Goal: Task Accomplishment & Management: Use online tool/utility

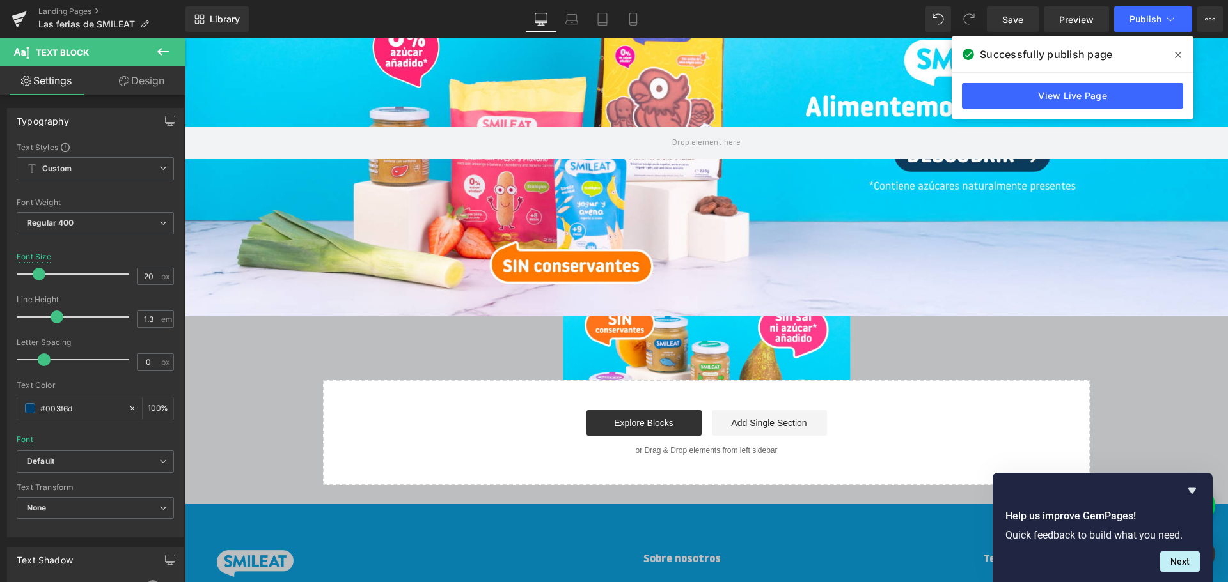
click at [917, 221] on div at bounding box center [706, 144] width 1043 height 346
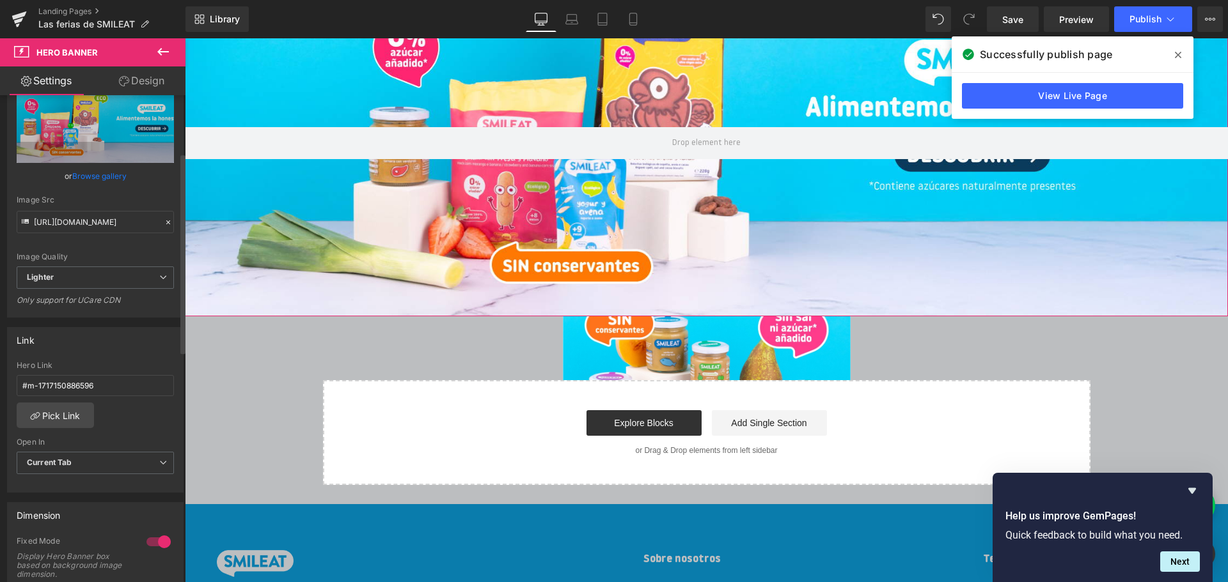
scroll to position [192, 0]
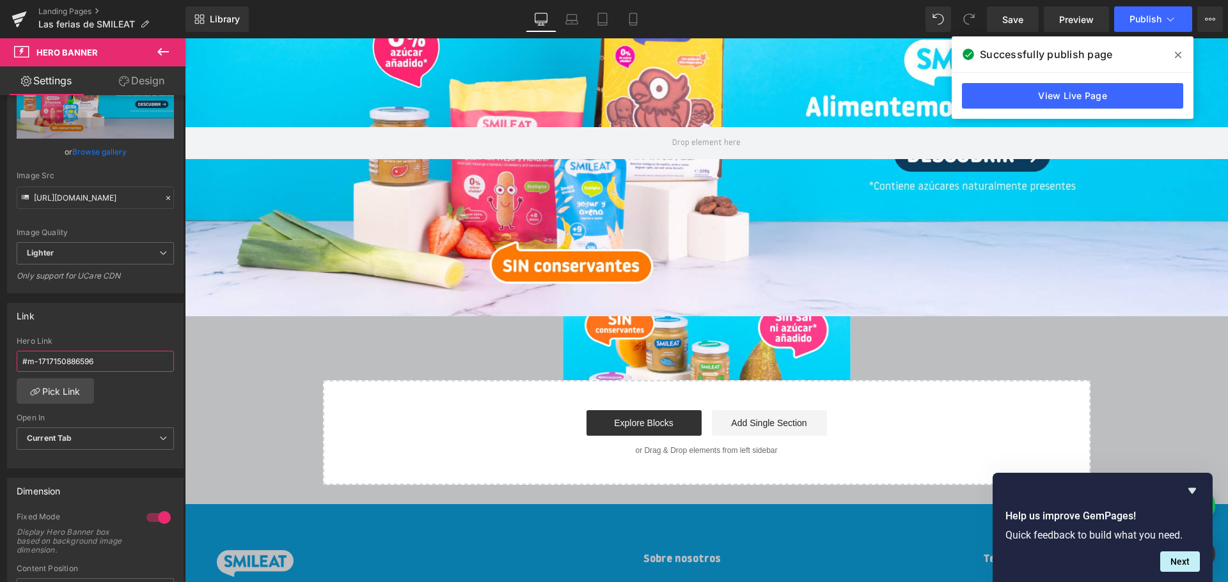
drag, startPoint x: 112, startPoint y: 361, endPoint x: -20, endPoint y: 351, distance: 132.7
click at [0, 351] on html "You are previewing how the will restyle your page. You can not edit Elements in…" at bounding box center [614, 291] width 1228 height 582
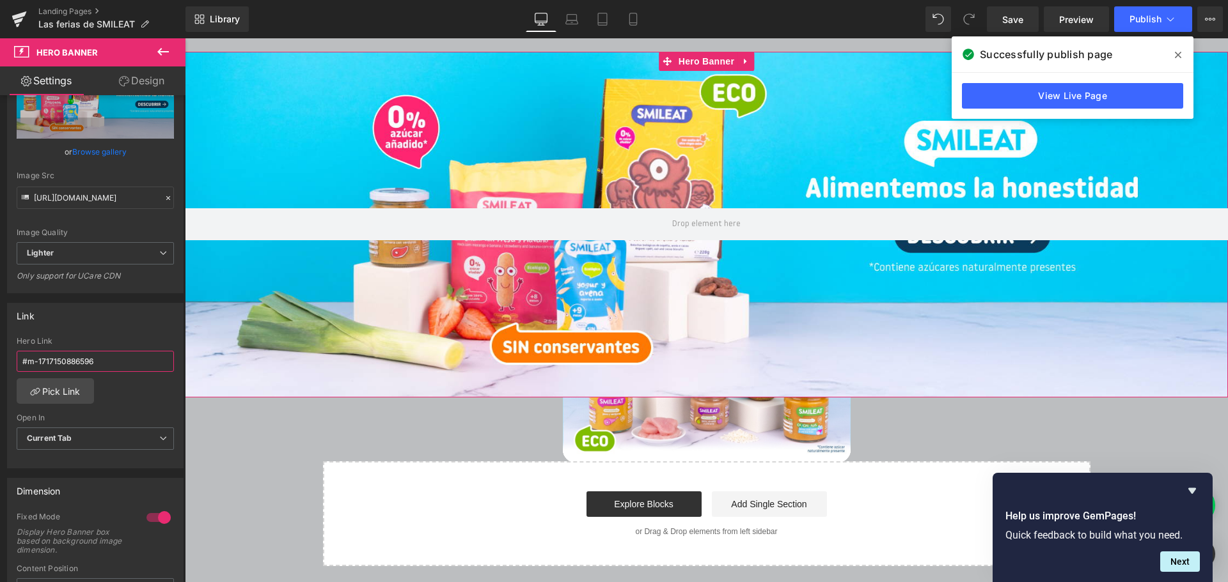
scroll to position [513, 0]
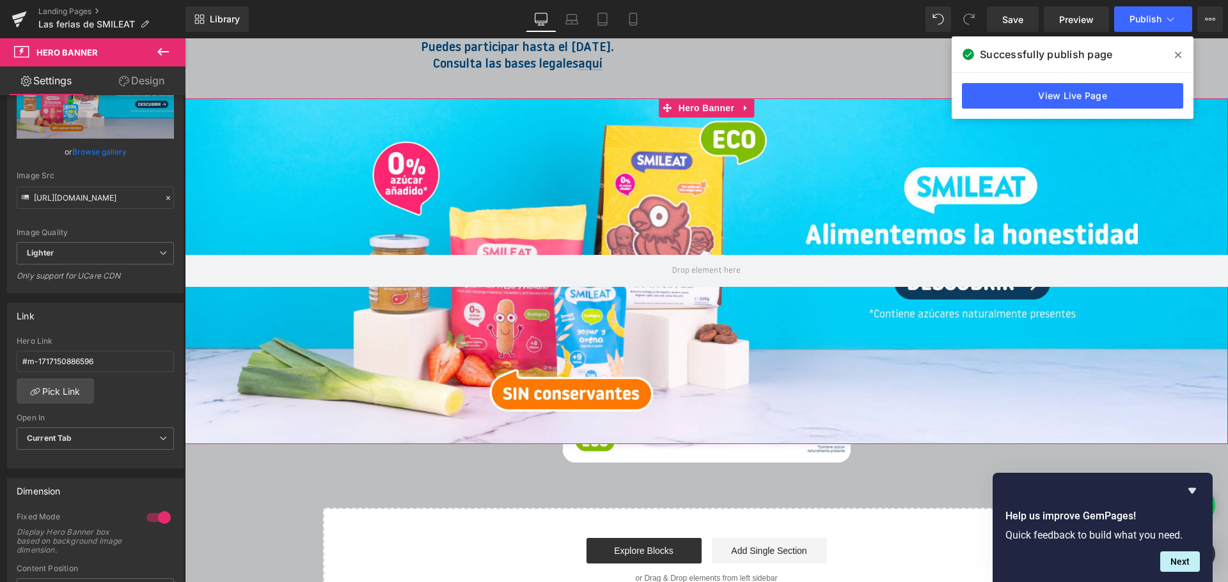
click at [923, 157] on div at bounding box center [706, 271] width 1043 height 346
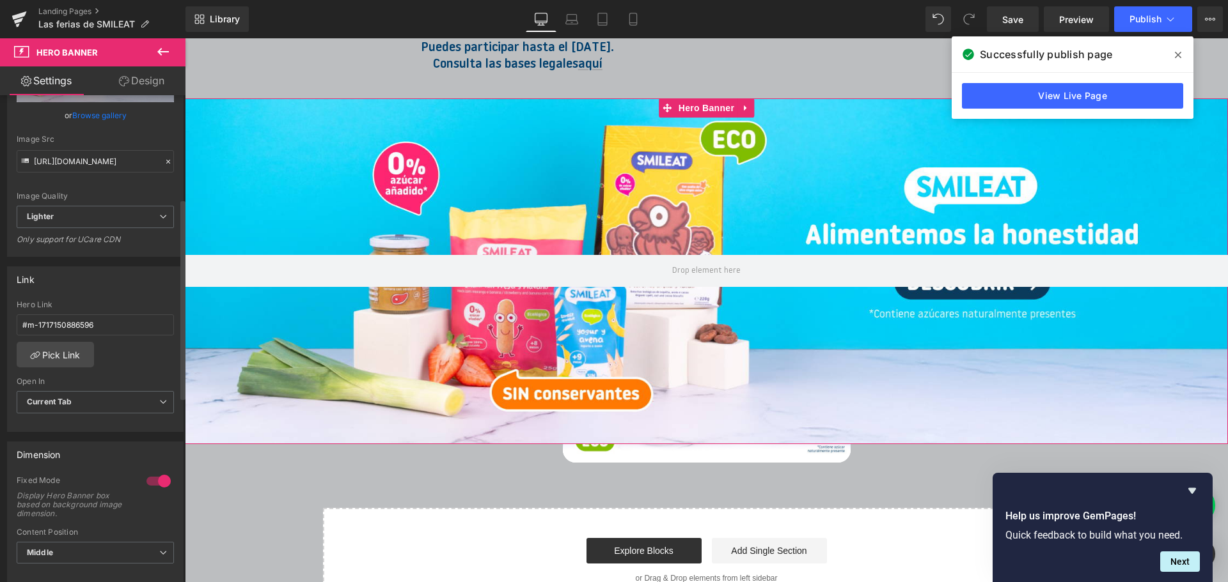
scroll to position [256, 0]
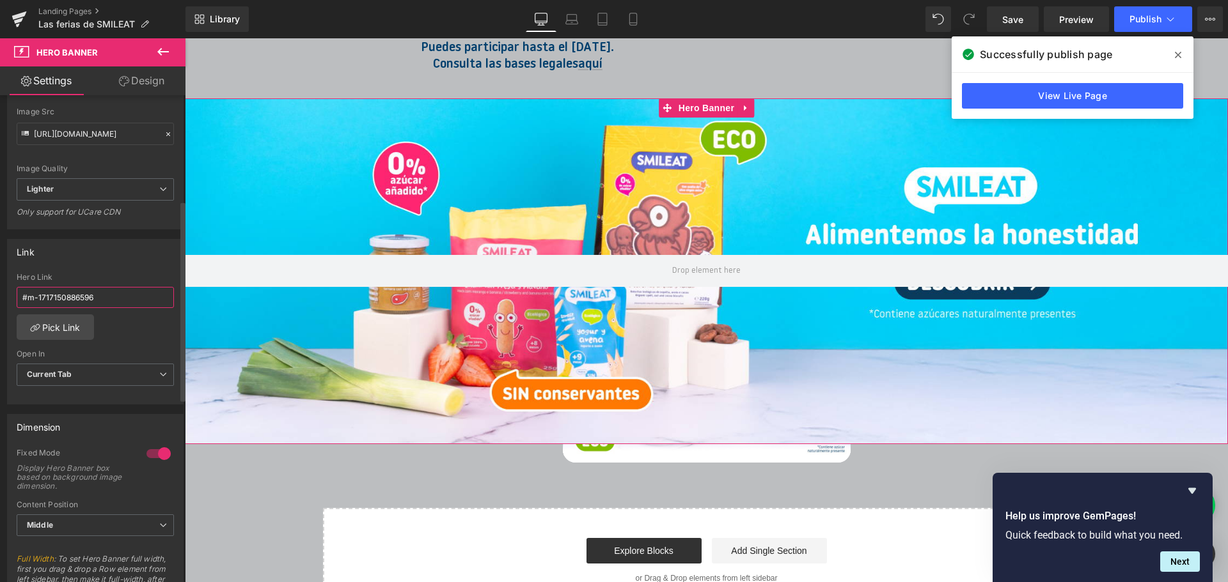
drag, startPoint x: 106, startPoint y: 298, endPoint x: 17, endPoint y: 291, distance: 89.8
click at [17, 291] on input "#m-1717150886596" at bounding box center [95, 297] width 157 height 21
paste input "[URL][DOMAIN_NAME]"
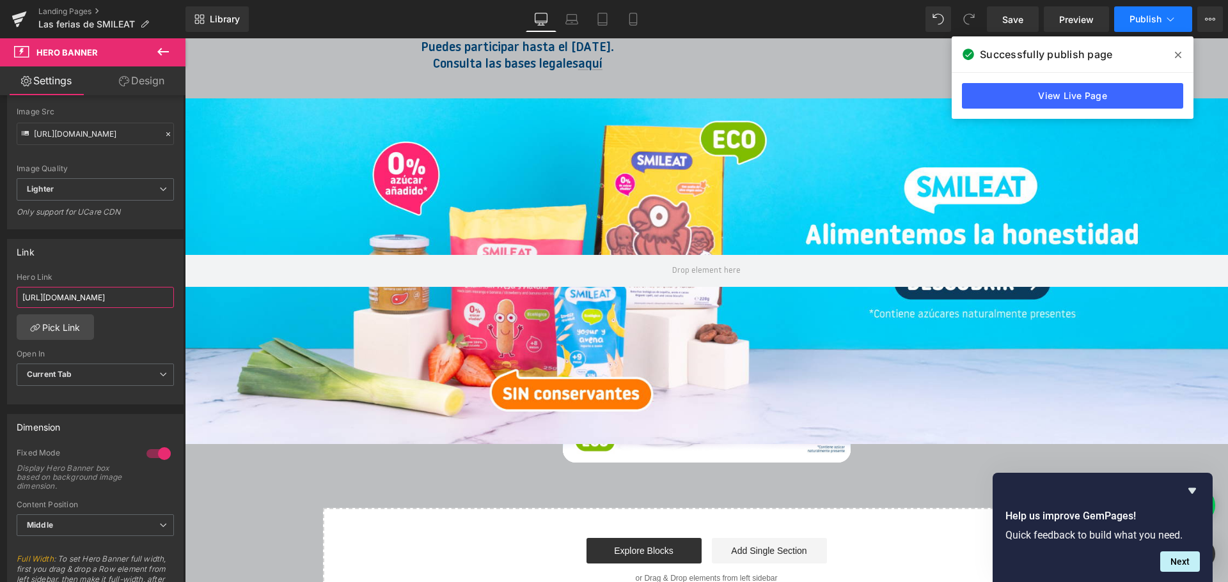
type input "[URL][DOMAIN_NAME]"
click at [1164, 19] on icon at bounding box center [1170, 19] width 13 height 13
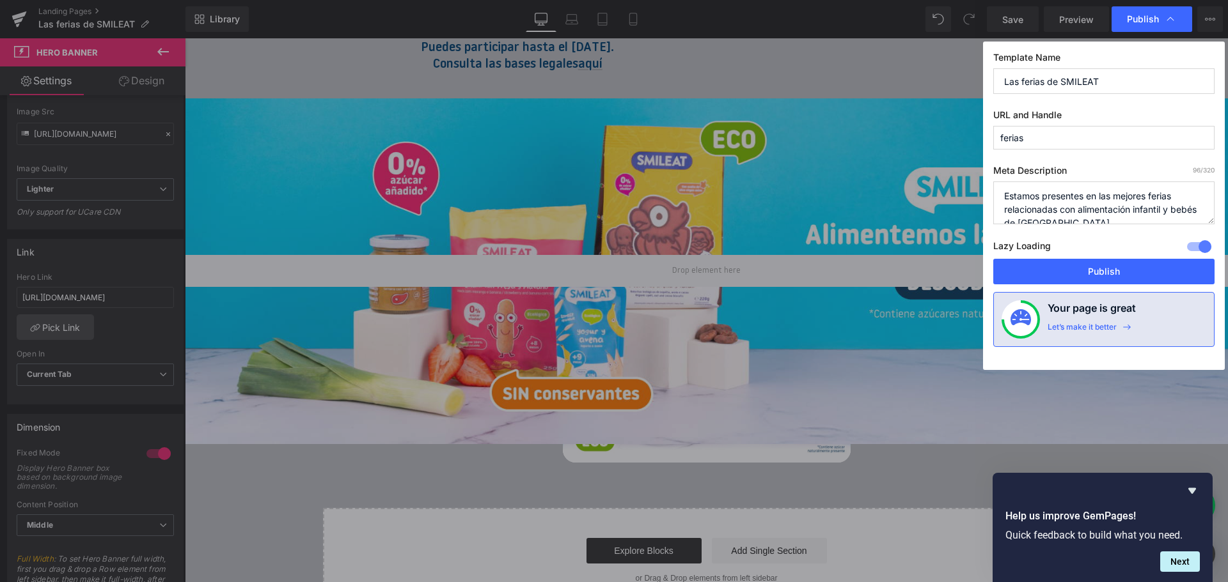
click at [1164, 19] on icon at bounding box center [1170, 19] width 13 height 13
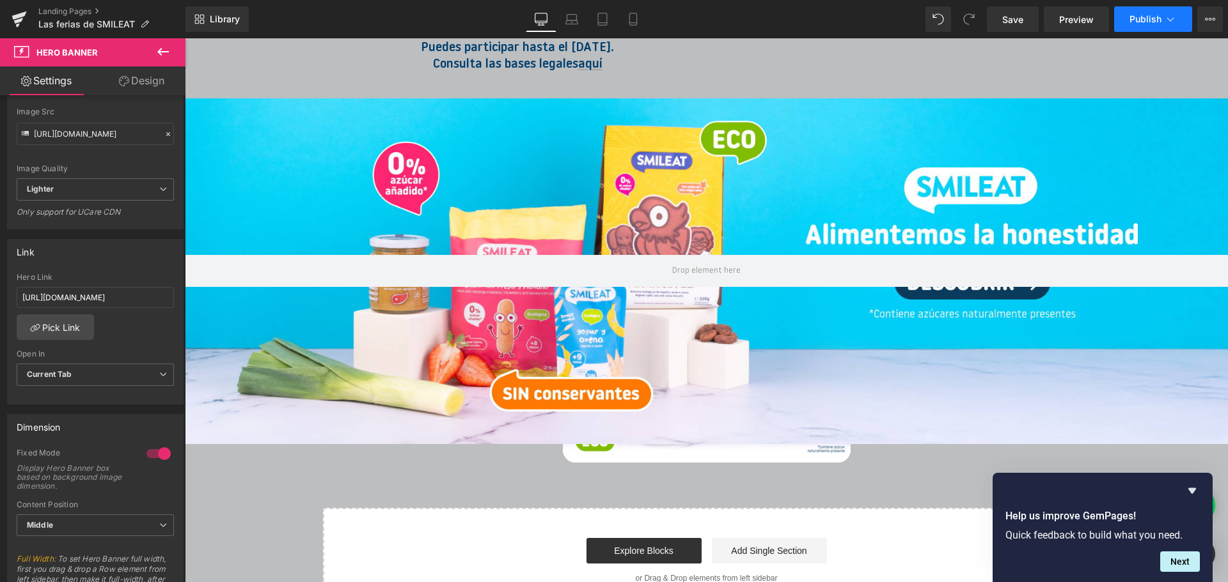
click at [1144, 19] on span "Publish" at bounding box center [1145, 19] width 32 height 10
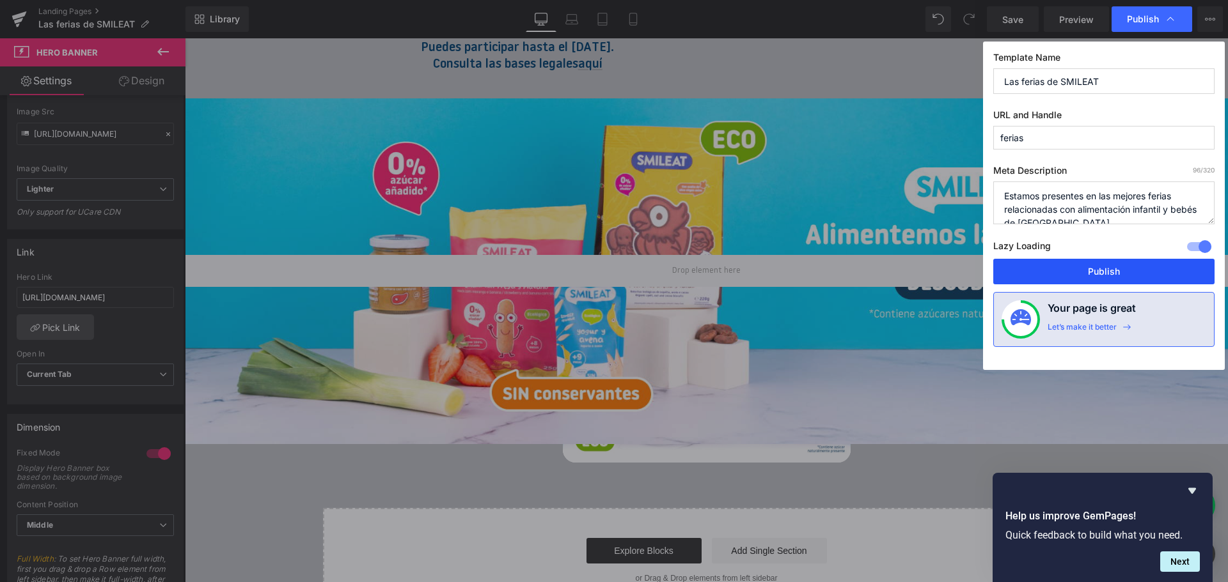
click at [1150, 270] on button "Publish" at bounding box center [1103, 272] width 221 height 26
